Goal: Task Accomplishment & Management: Manage account settings

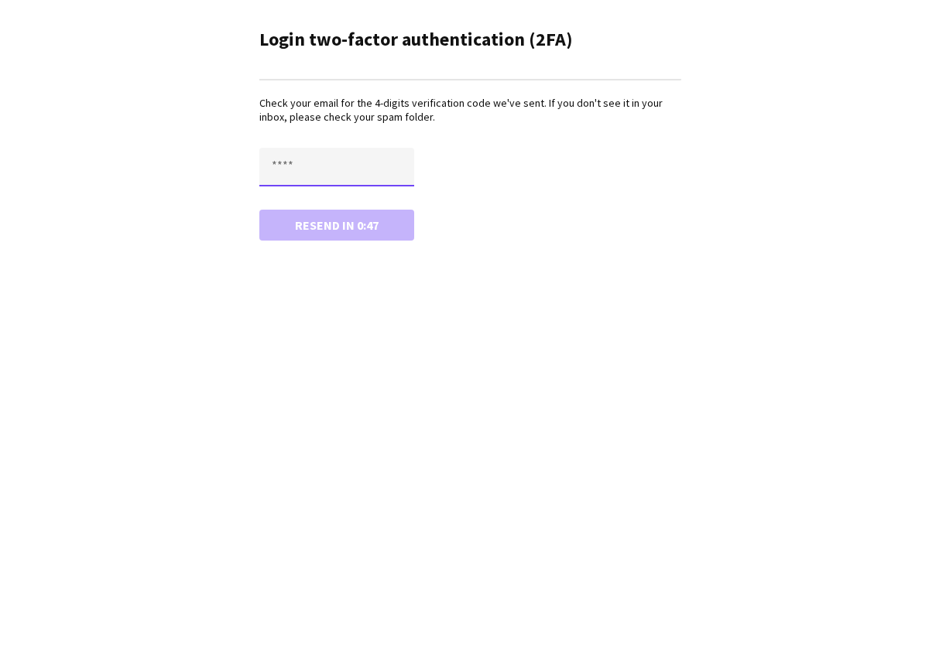
click at [280, 164] on input "text" at bounding box center [336, 167] width 155 height 39
type input "****"
click at [259, 210] on button "Confirm" at bounding box center [336, 225] width 155 height 31
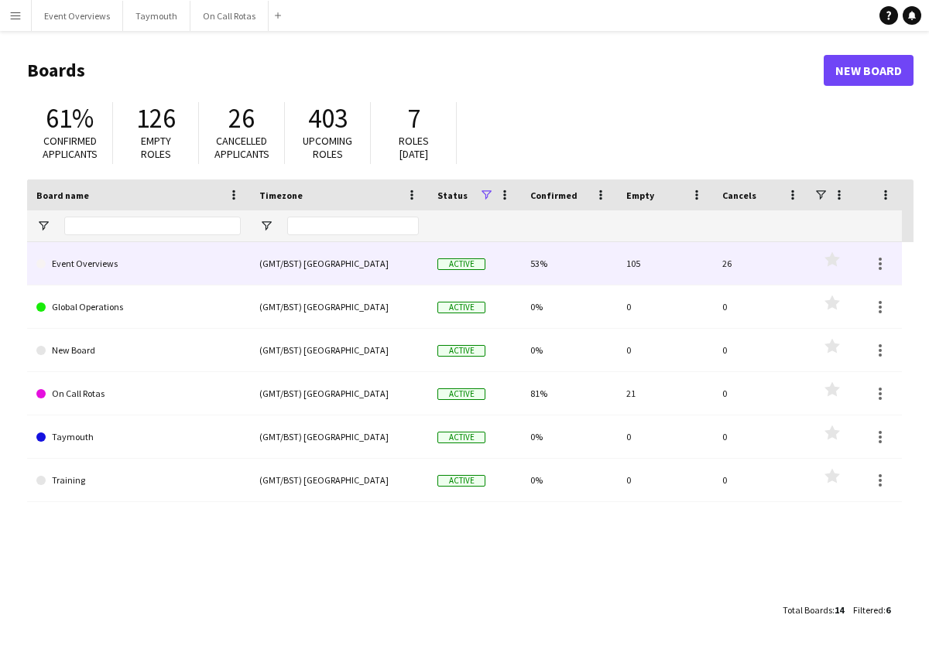
click at [89, 262] on link "Event Overviews" at bounding box center [138, 263] width 204 height 43
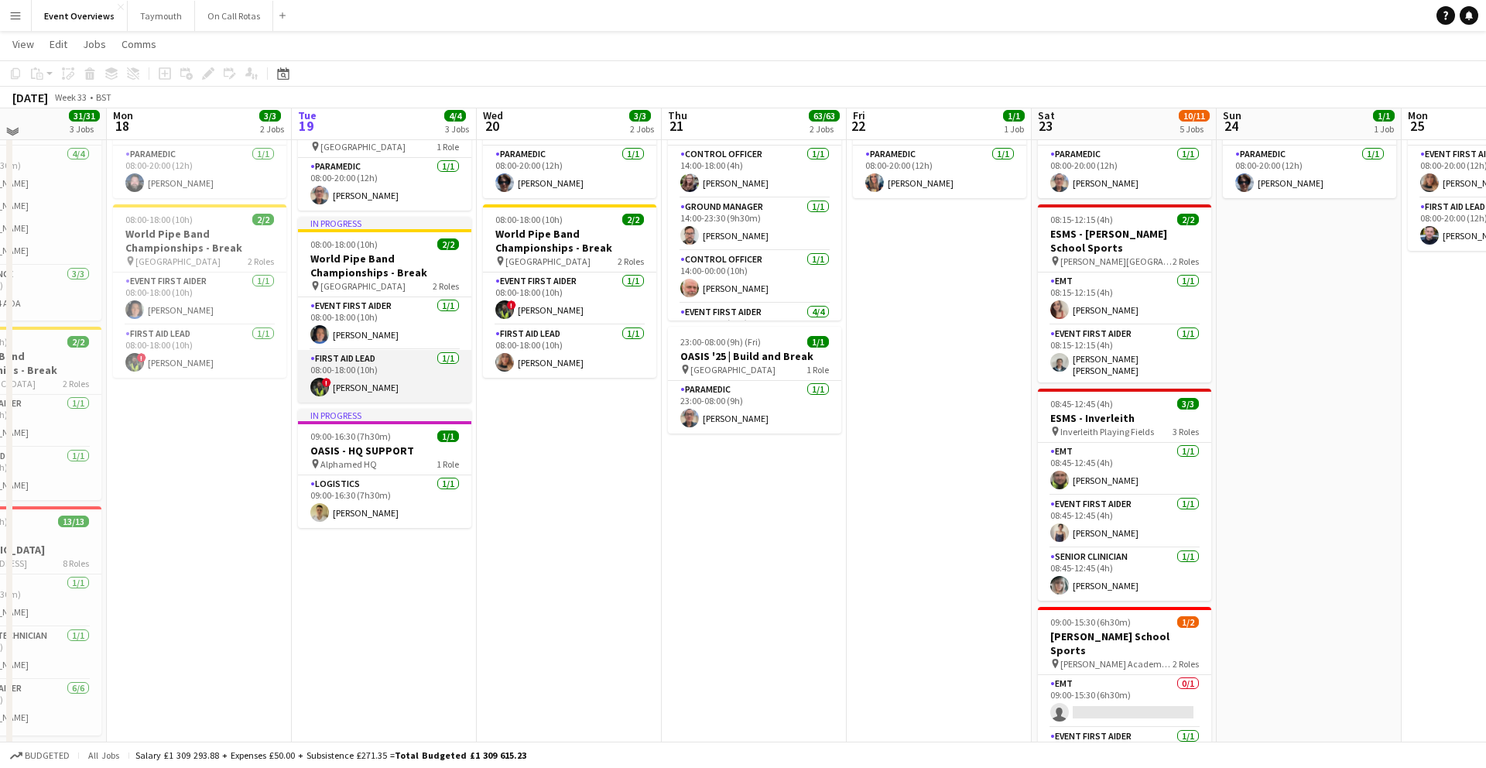
scroll to position [80, 0]
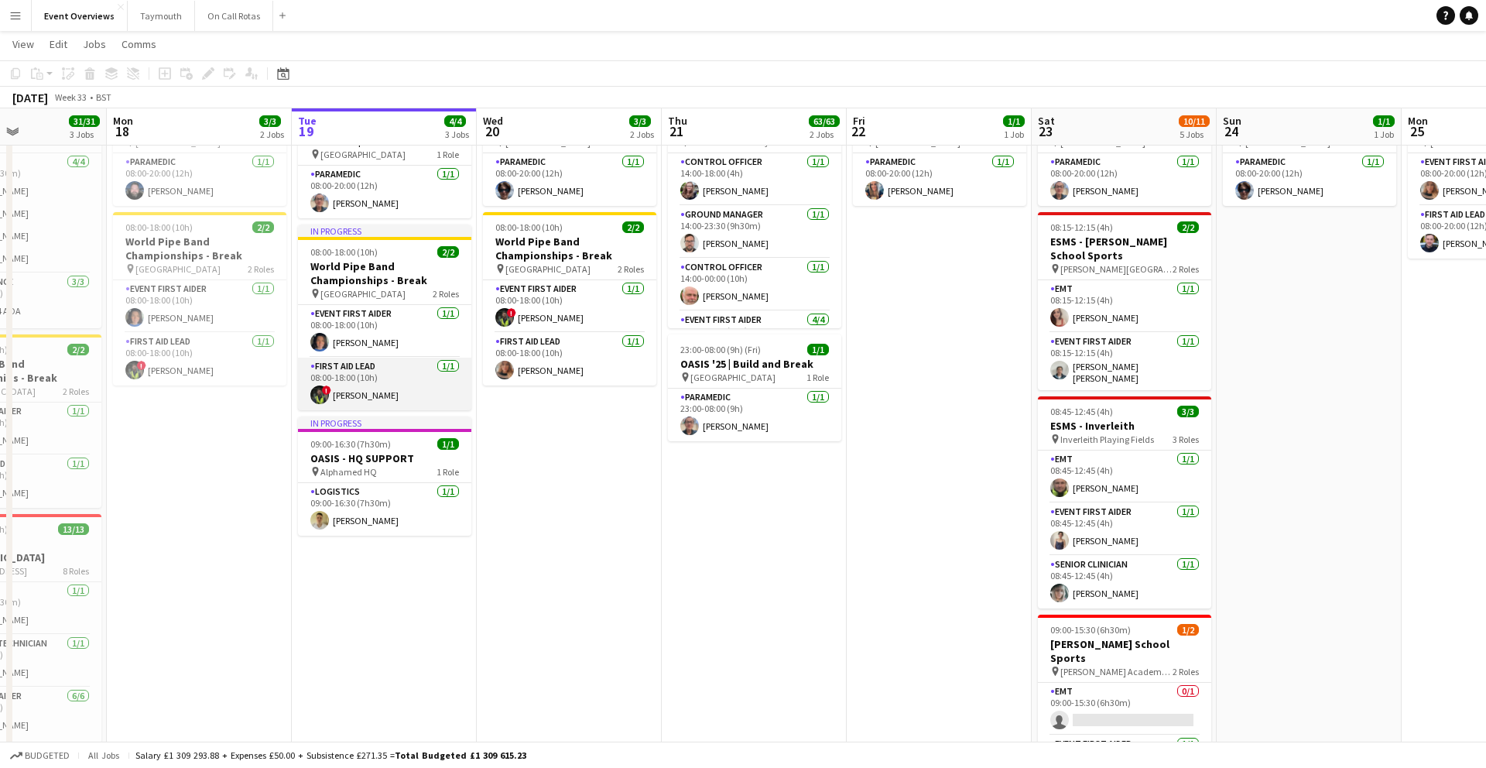
click at [324, 395] on app-user-avatar at bounding box center [319, 394] width 19 height 19
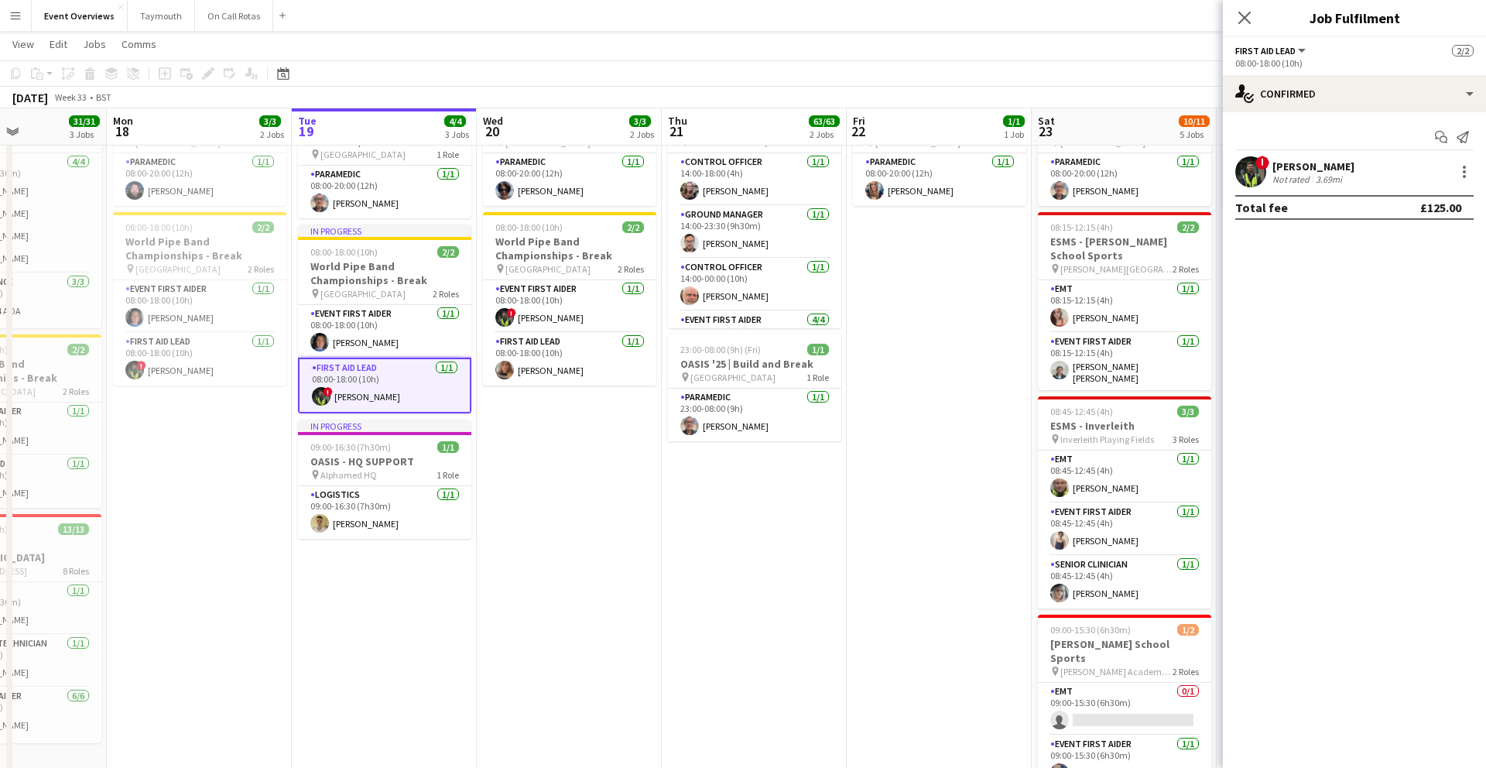
click at [928, 175] on app-user-avatar at bounding box center [1250, 171] width 31 height 31
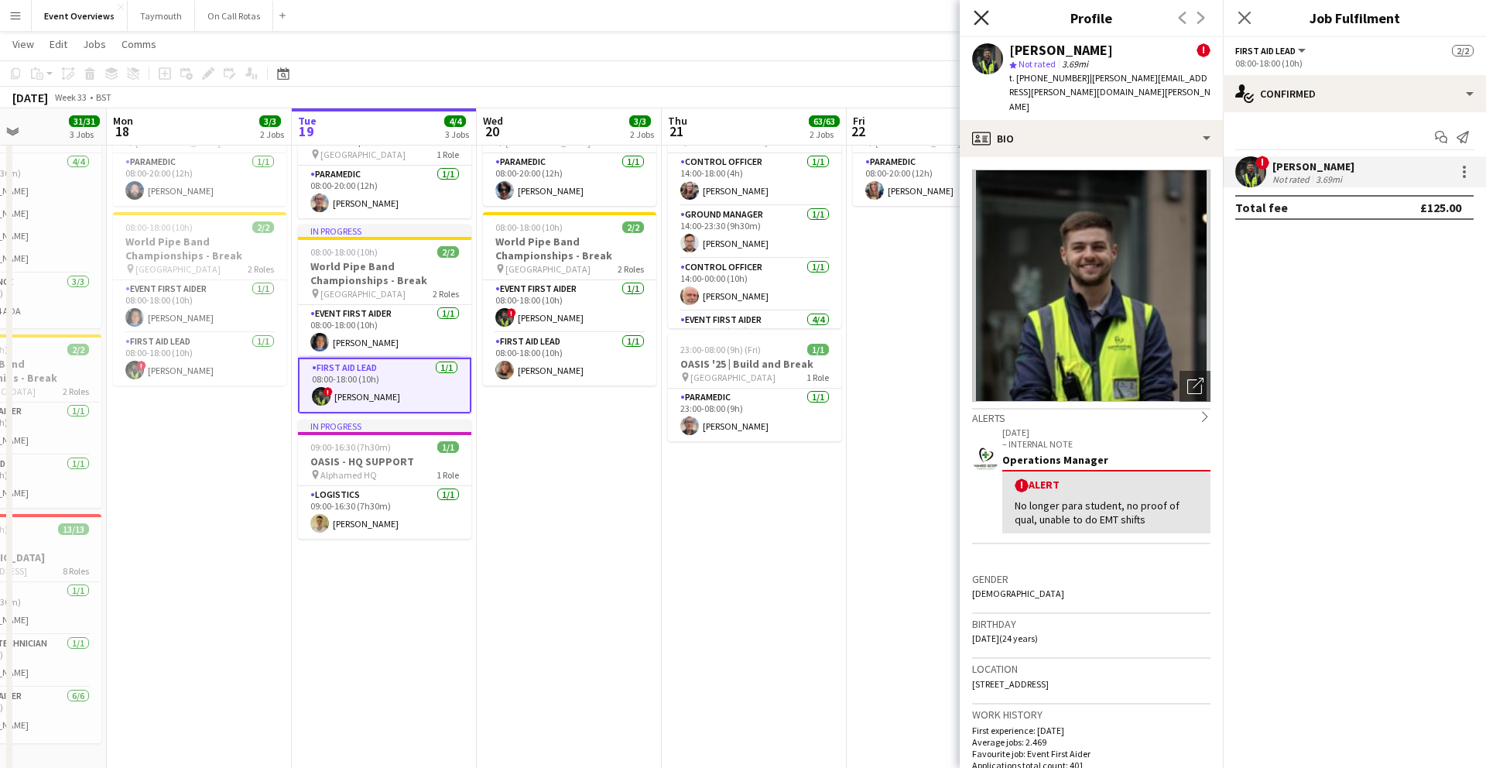
click at [928, 19] on icon "Close pop-in" at bounding box center [981, 17] width 15 height 15
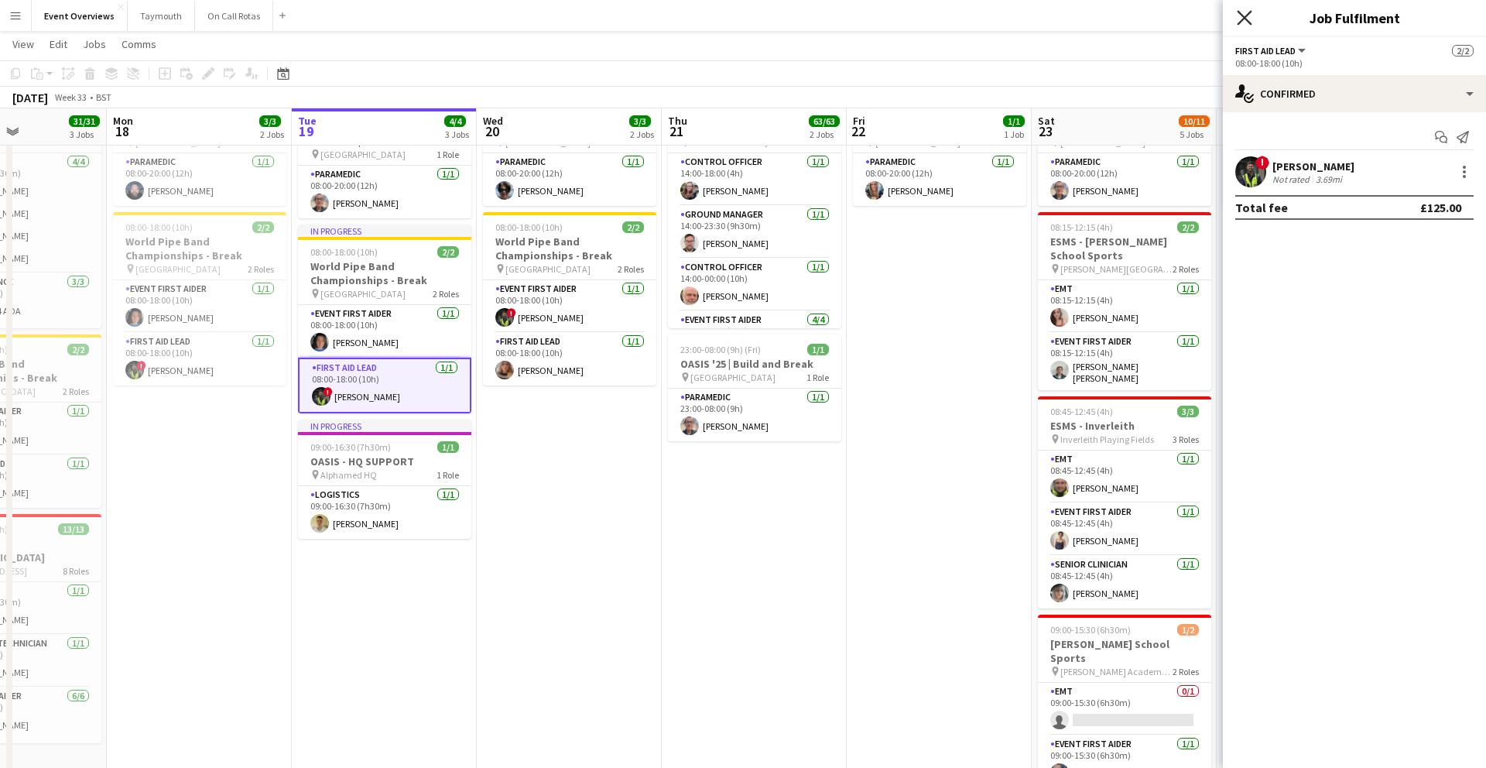
click at [928, 21] on icon at bounding box center [1244, 17] width 15 height 15
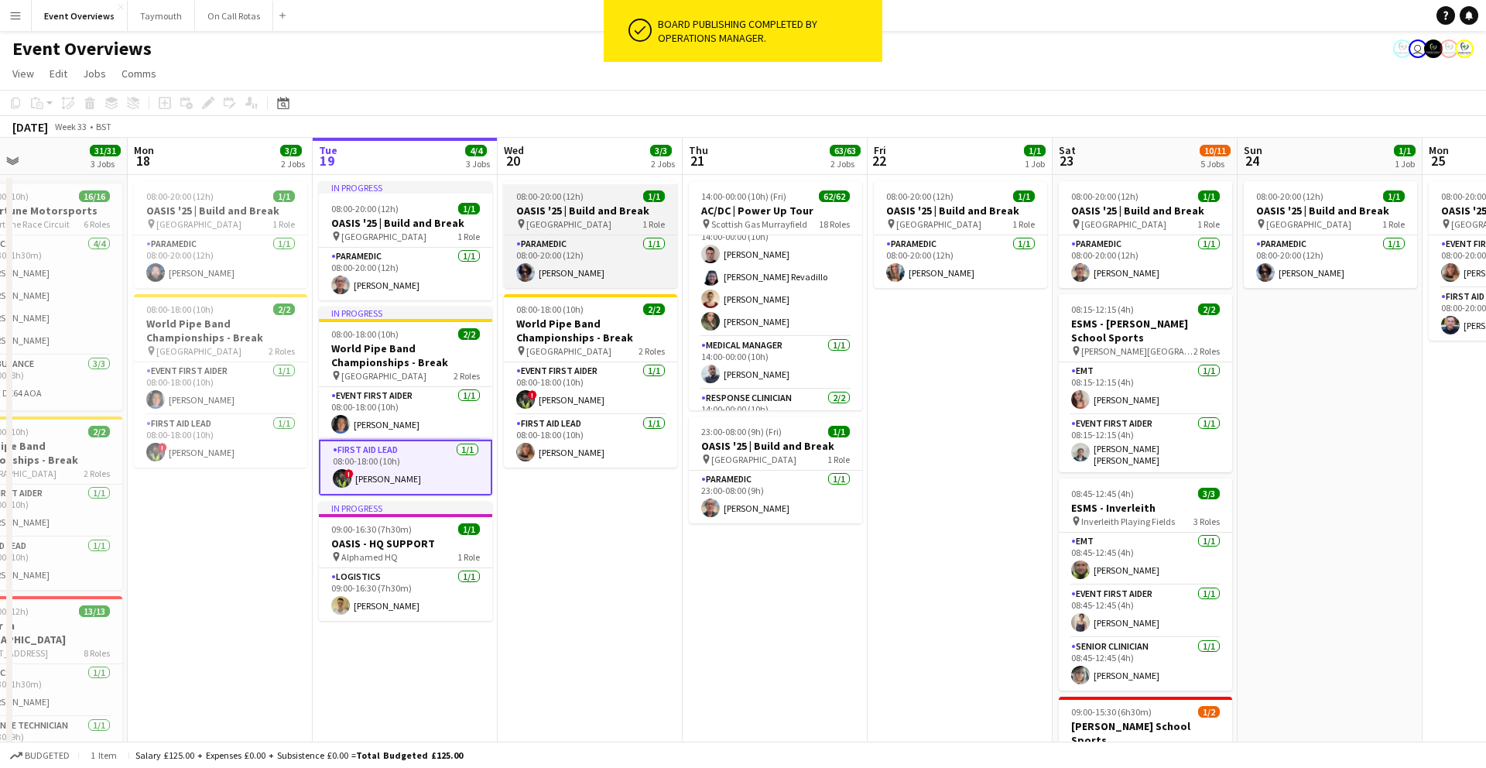
scroll to position [0, 0]
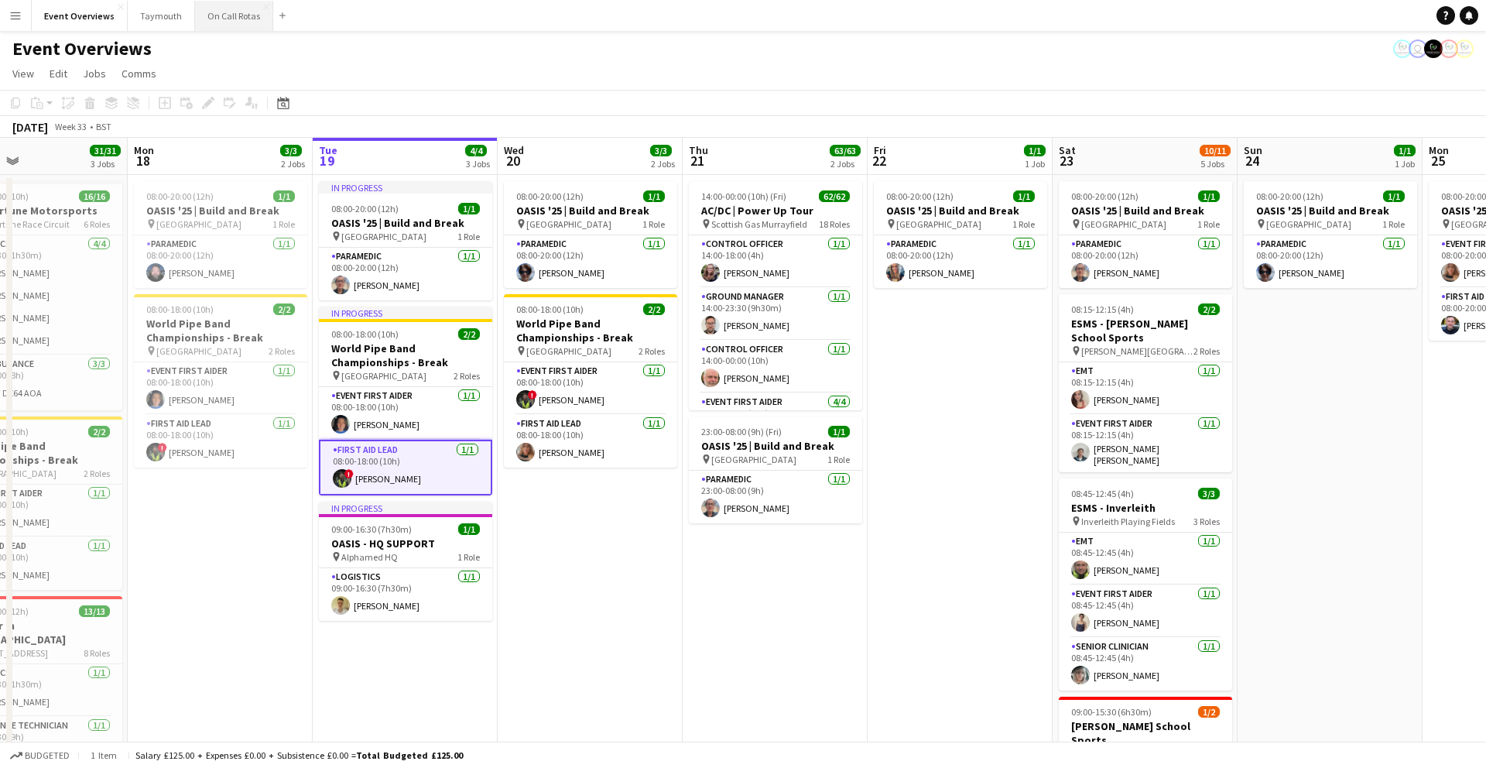
click at [228, 13] on button "On Call Rotas Close" at bounding box center [234, 16] width 78 height 30
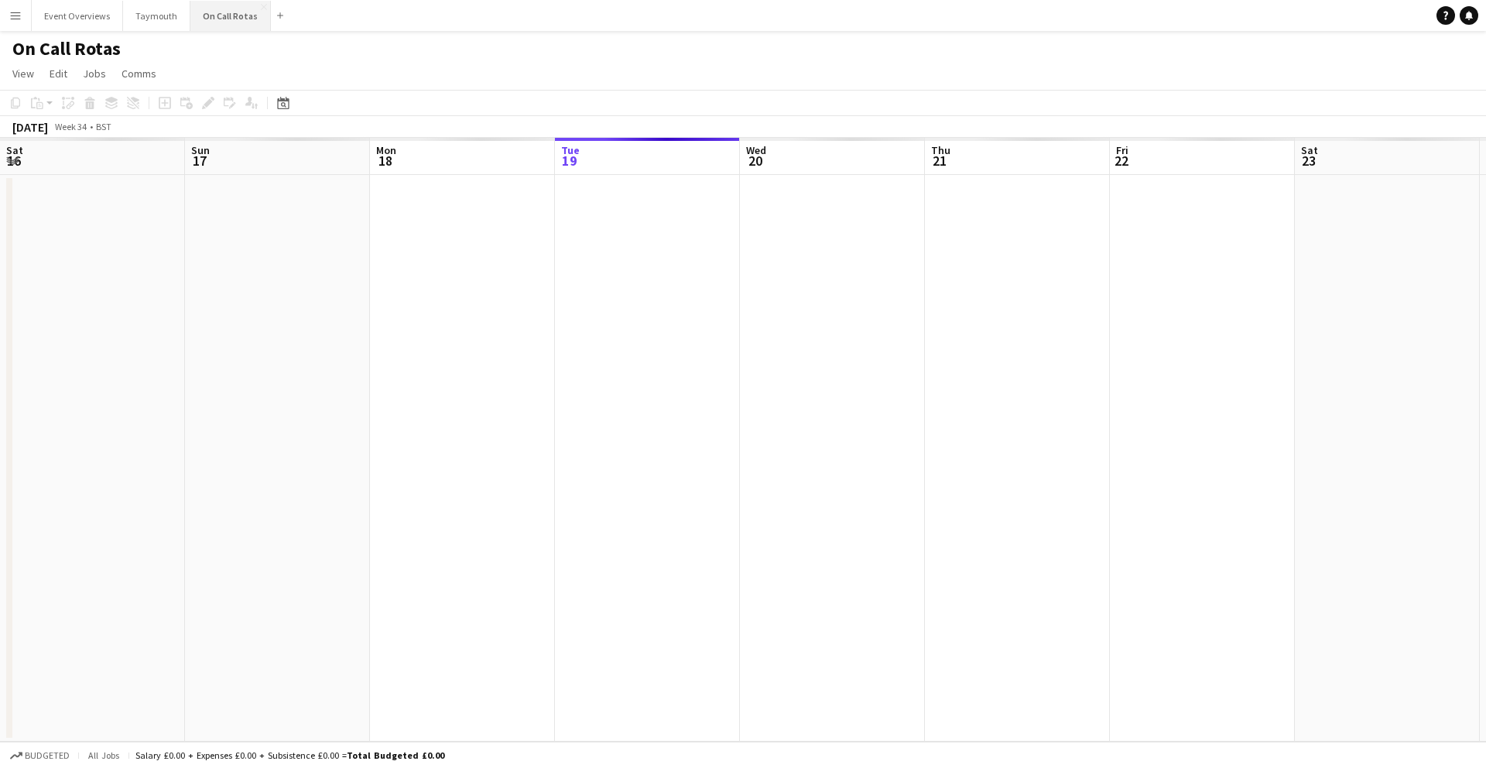
scroll to position [0, 370]
